Goal: Information Seeking & Learning: Learn about a topic

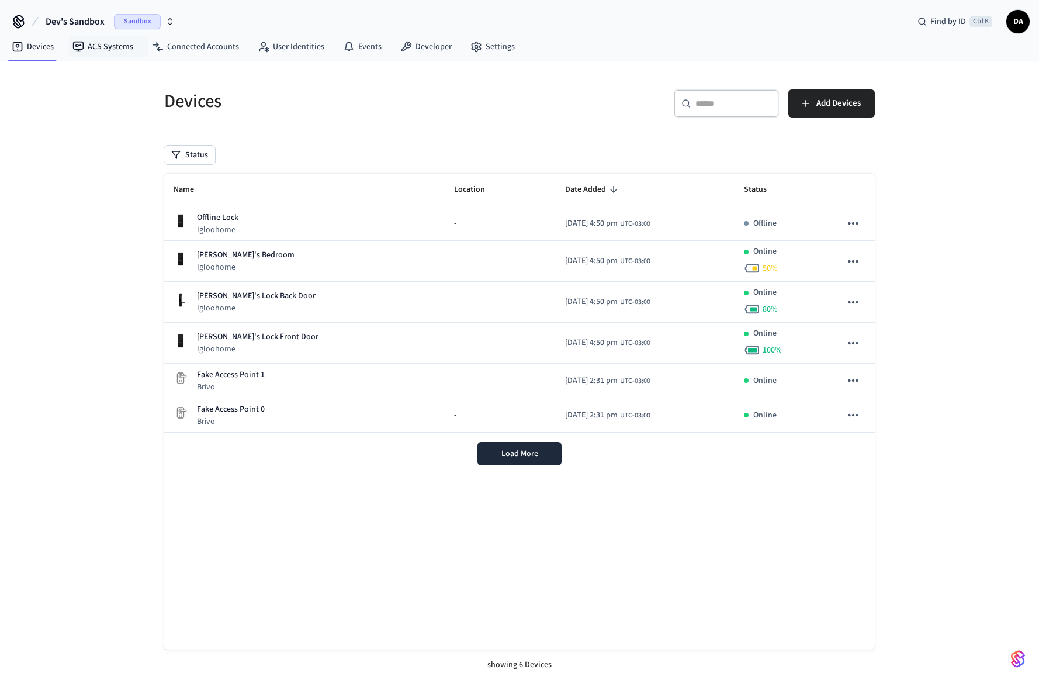
click at [117, 43] on link "ACS Systems" at bounding box center [102, 46] width 79 height 21
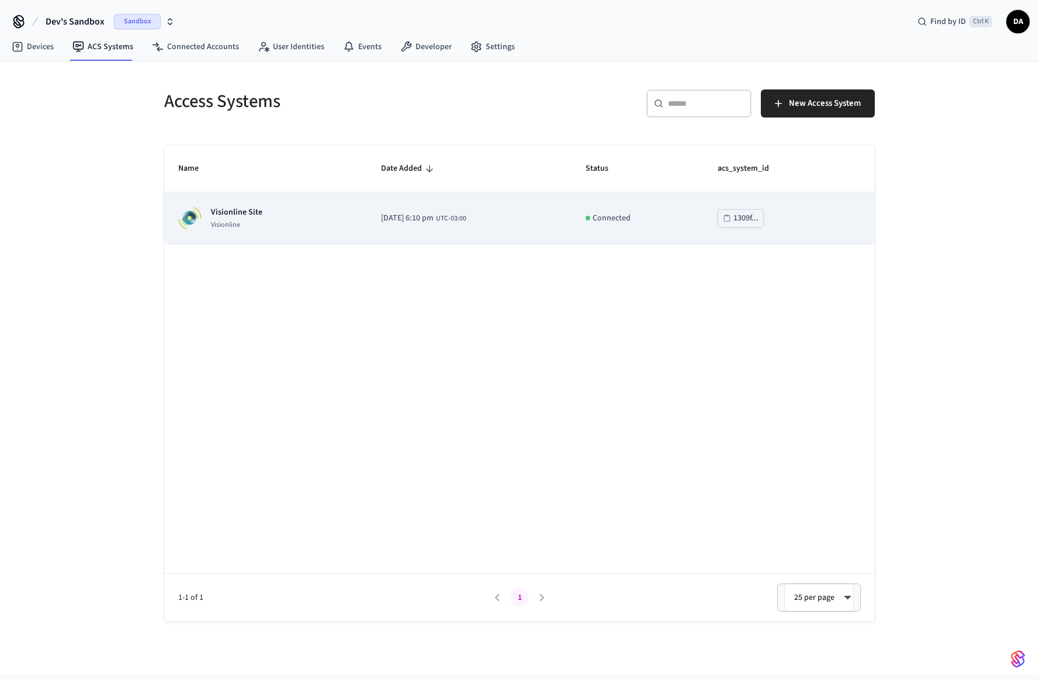
click at [245, 217] on p "Visionline Site" at bounding box center [236, 212] width 51 height 12
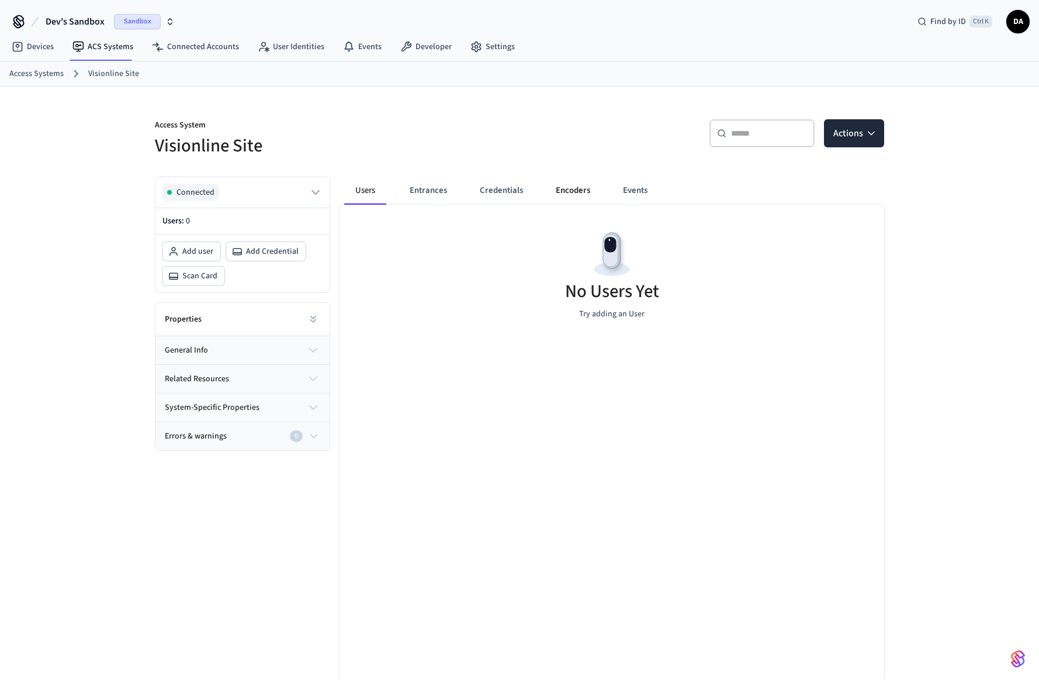
click at [589, 190] on button "Encoders" at bounding box center [572, 191] width 53 height 28
click at [492, 185] on button "Credentials" at bounding box center [501, 191] width 62 height 28
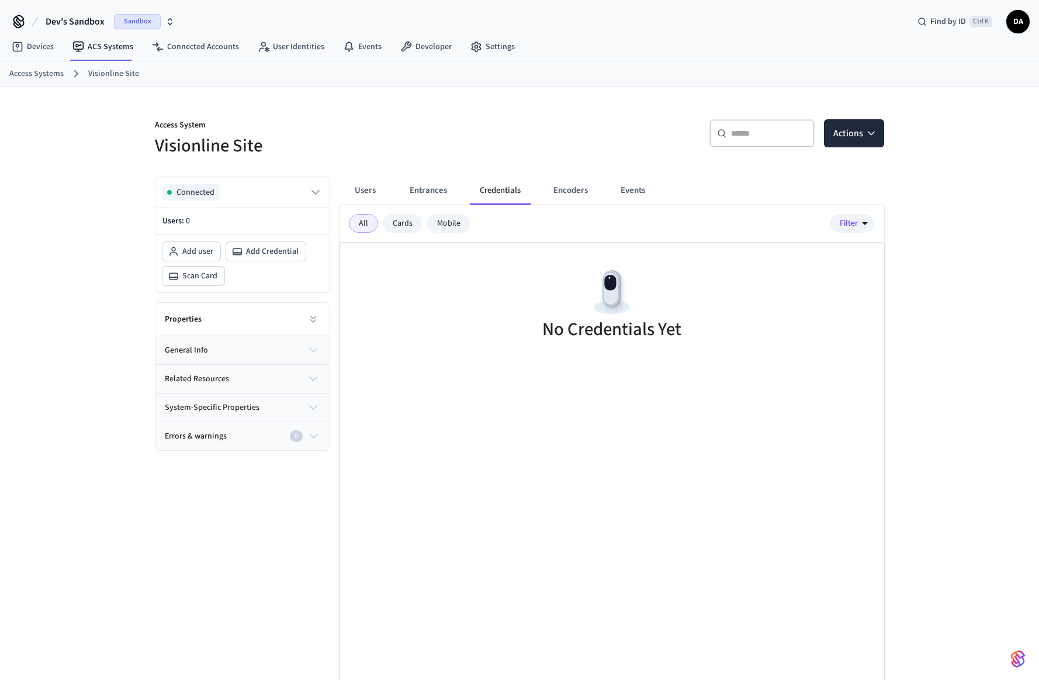
click at [431, 192] on button "Entrances" at bounding box center [428, 191] width 56 height 28
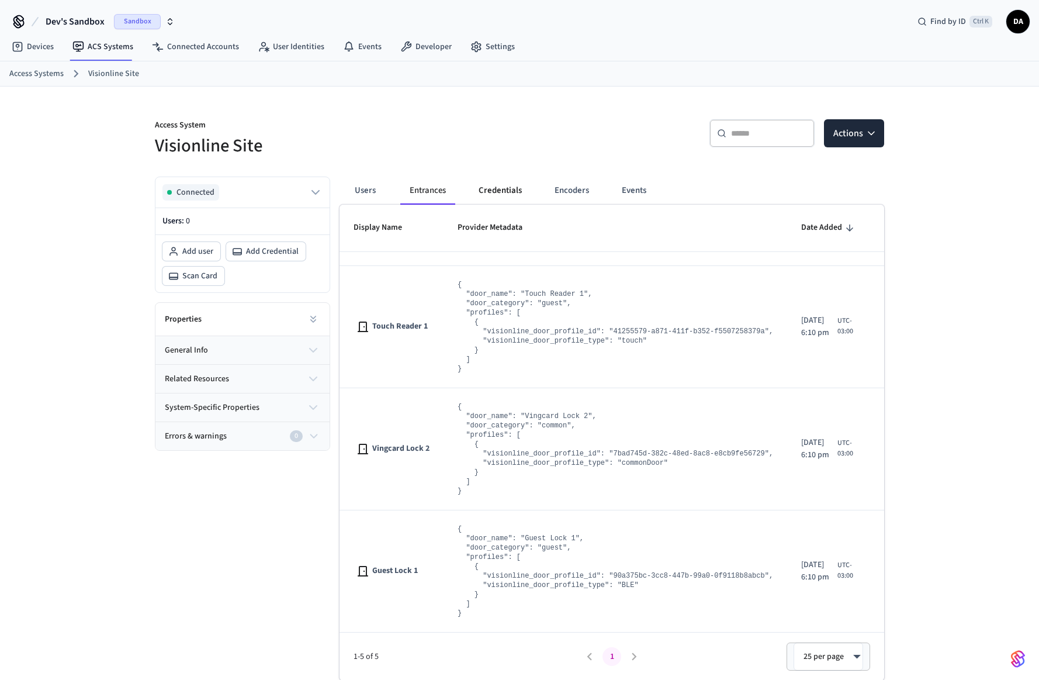
click at [486, 188] on button "Credentials" at bounding box center [500, 191] width 62 height 28
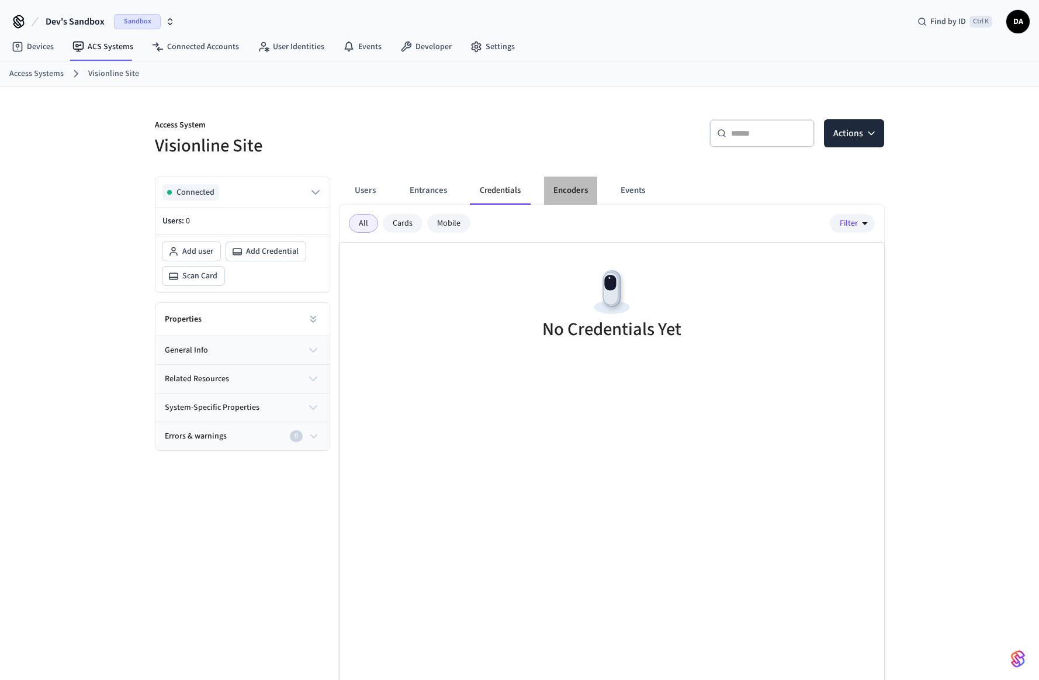
click at [555, 185] on button "Encoders" at bounding box center [570, 191] width 53 height 28
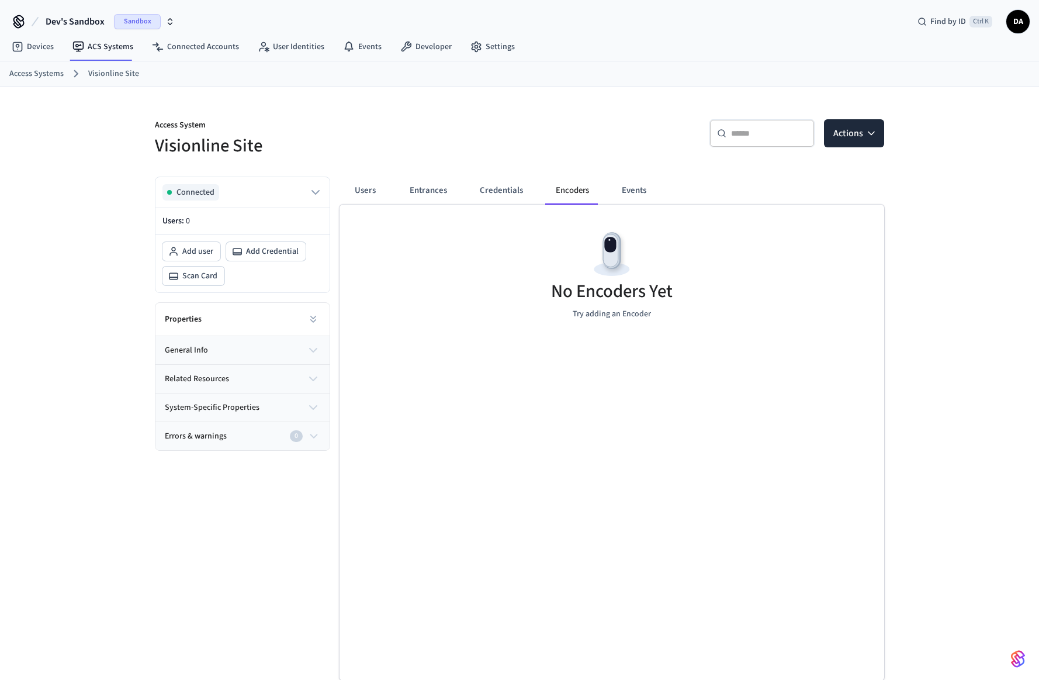
click at [302, 427] on button "Errors & warnings 0" at bounding box center [242, 436] width 174 height 28
click at [305, 432] on div "Errors & warnings 0" at bounding box center [236, 436] width 143 height 12
click at [1, 71] on div "Access Systems Visionline Site" at bounding box center [519, 73] width 1039 height 25
click at [429, 189] on button "Entrances" at bounding box center [428, 191] width 56 height 28
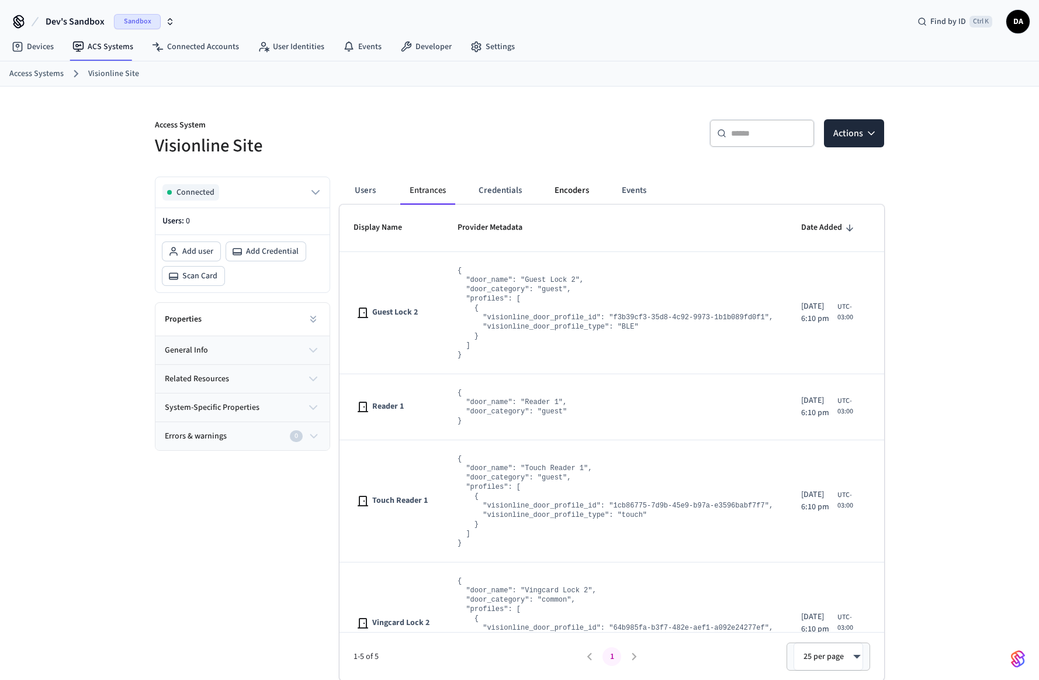
click at [553, 200] on button "Encoders" at bounding box center [571, 191] width 53 height 28
